Goal: Task Accomplishment & Management: Manage account settings

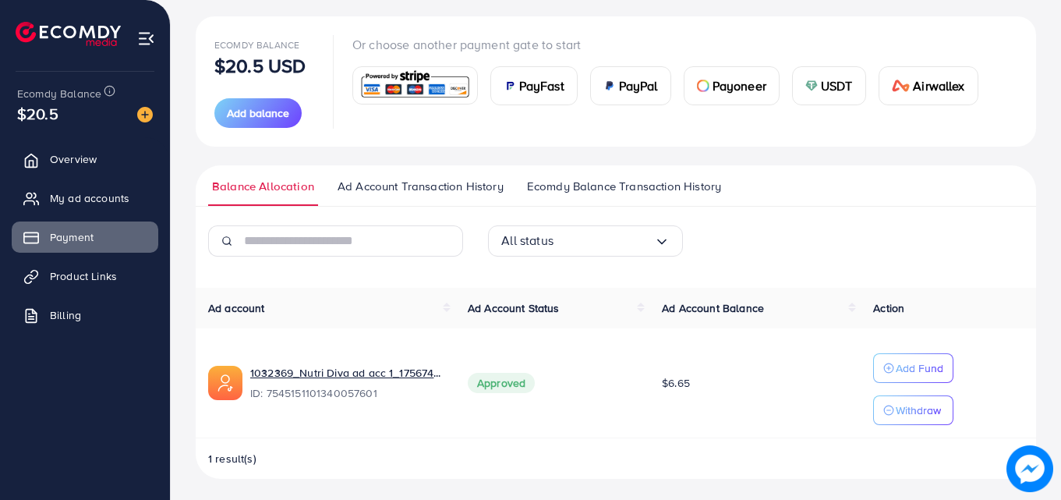
scroll to position [174, 0]
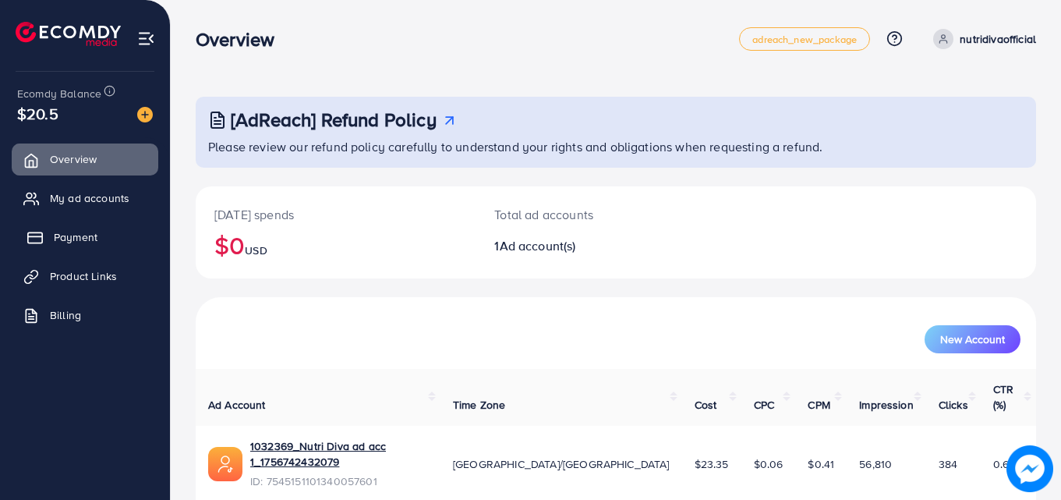
click at [102, 227] on link "Payment" at bounding box center [85, 236] width 147 height 31
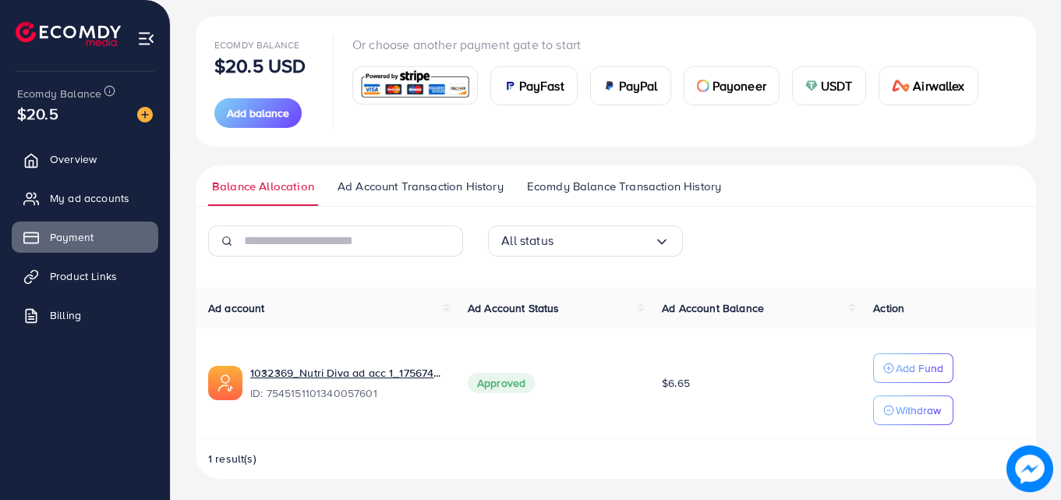
scroll to position [174, 0]
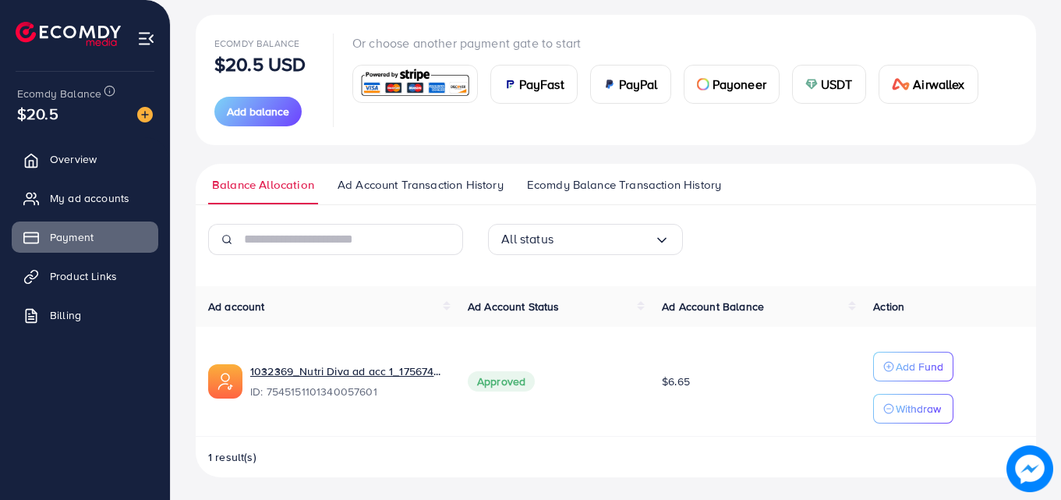
scroll to position [174, 0]
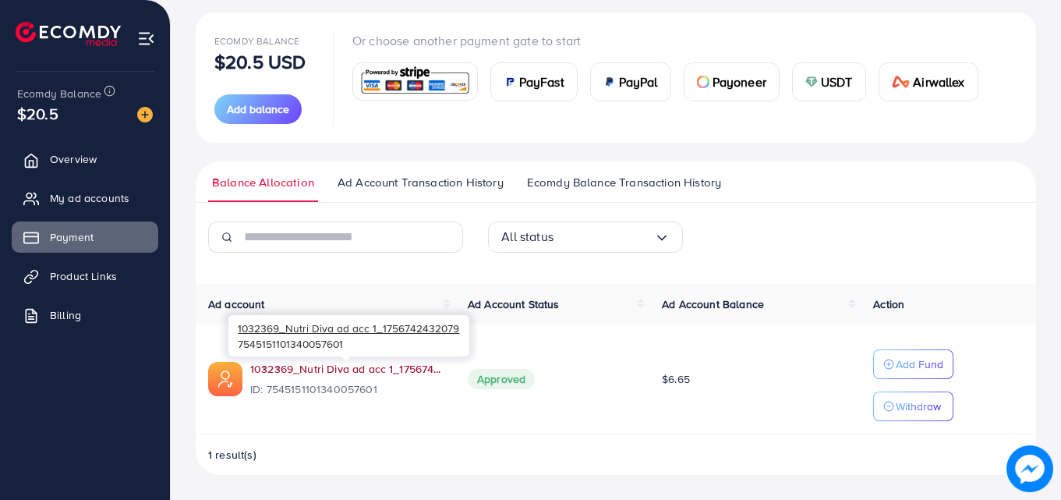
click at [341, 370] on link "1032369_Nutri Diva ad acc 1_1756742432079" at bounding box center [346, 369] width 193 height 16
